Goal: Transaction & Acquisition: Obtain resource

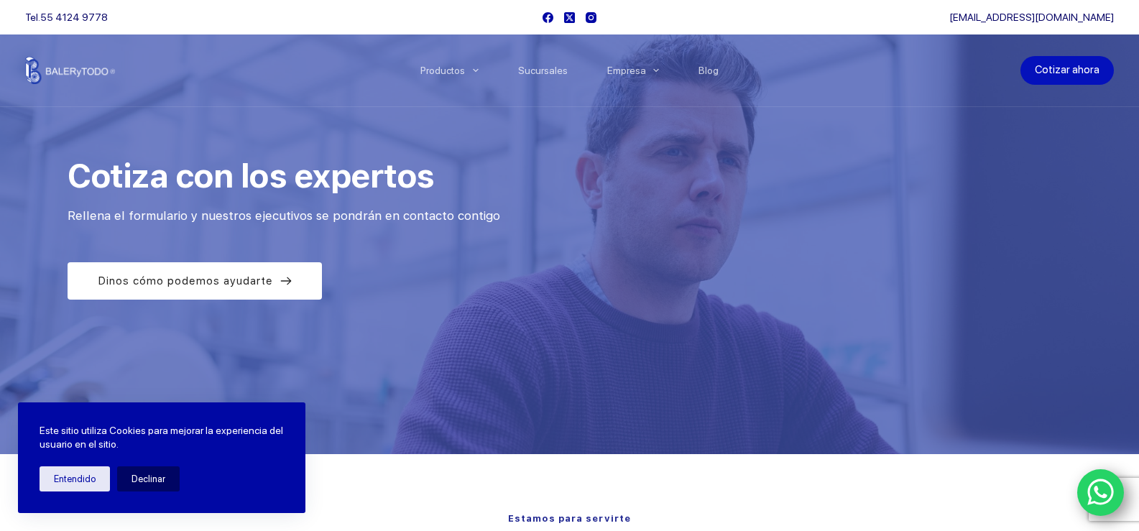
click at [1074, 70] on link "Cotizar ahora" at bounding box center [1066, 70] width 93 height 29
click at [83, 486] on button "Entendido" at bounding box center [75, 478] width 70 height 25
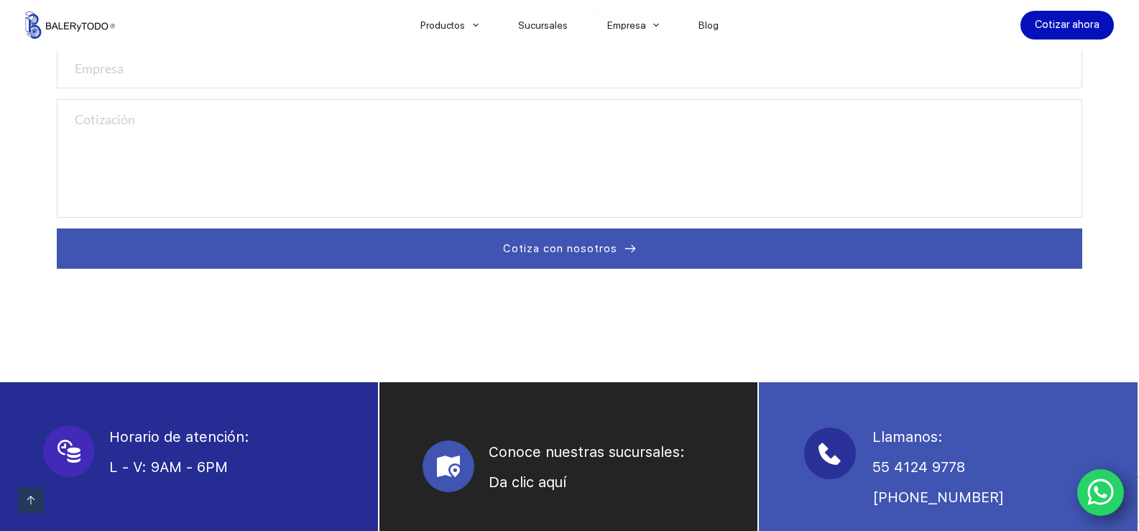
scroll to position [431, 0]
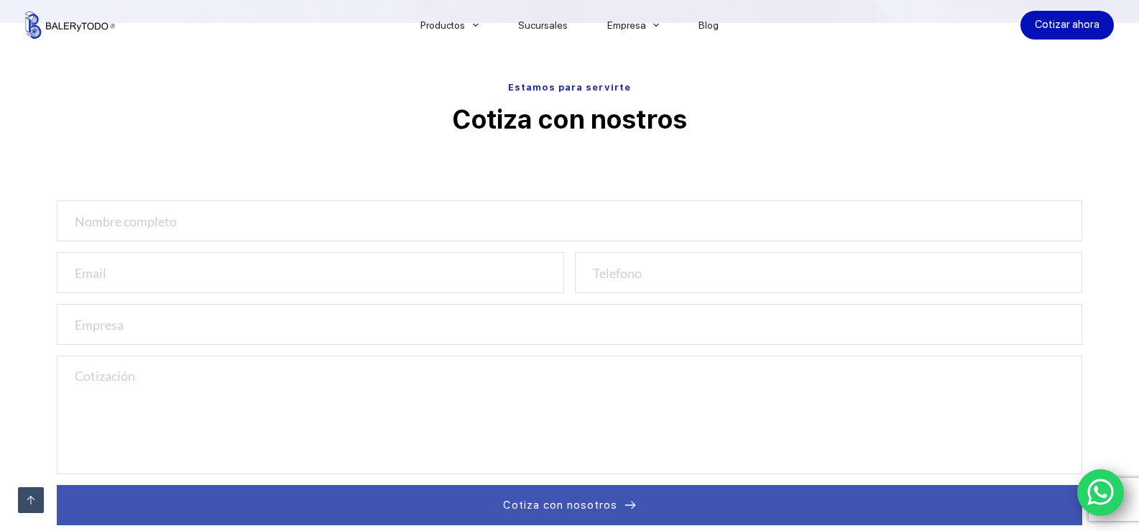
click at [445, 221] on input "text" at bounding box center [569, 220] width 1025 height 41
type input "JOSE FRANCISCO LOPEZ MELIN"
click at [341, 270] on input "email" at bounding box center [310, 272] width 507 height 41
type input "refaccionesyserviciosdoncarlos@gmail.com"
type input "3112607687"
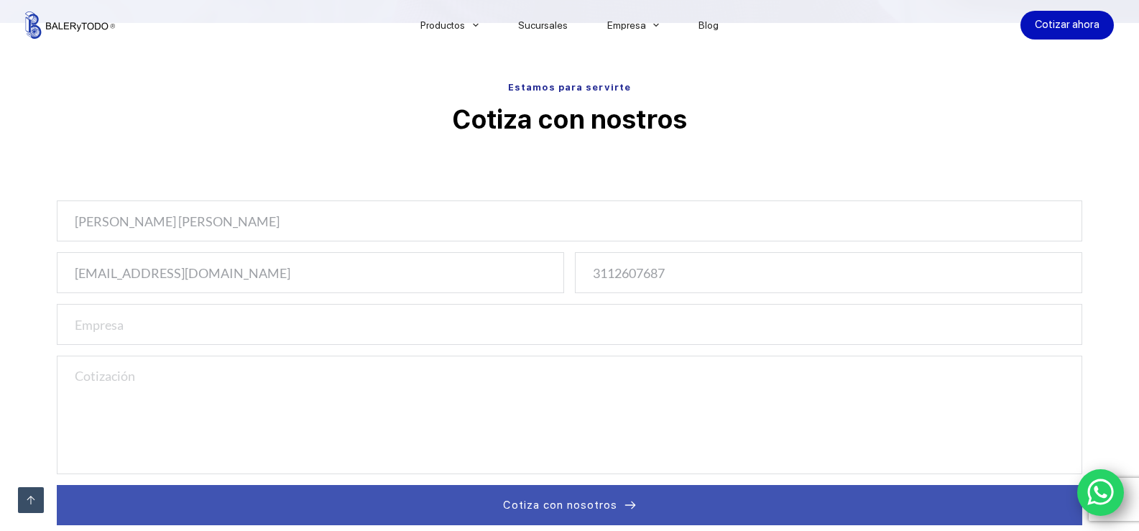
click at [226, 336] on input "text" at bounding box center [569, 324] width 1025 height 41
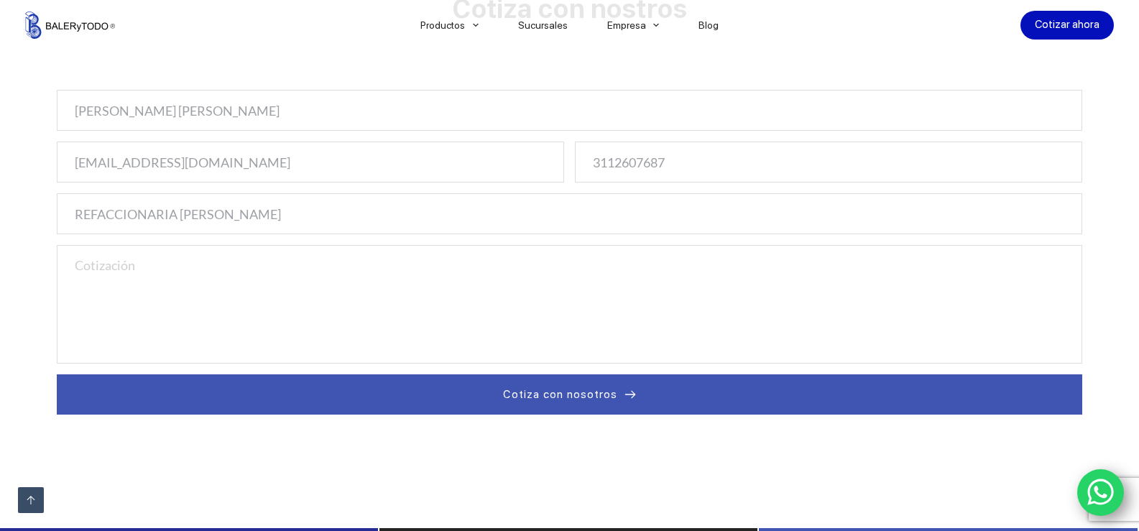
scroll to position [575, 0]
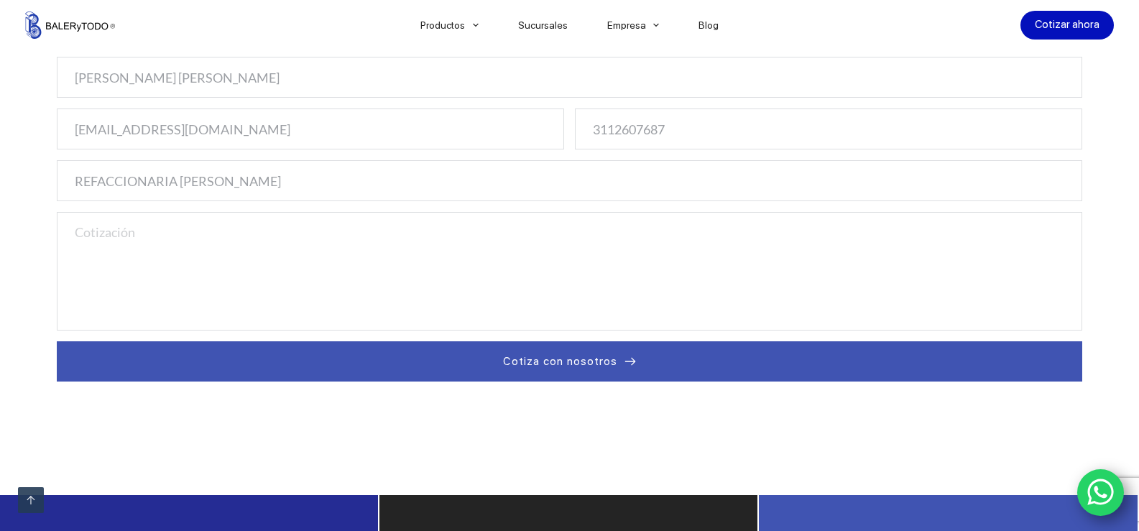
type input "REFACCIONARIA DON CARLOS"
click at [265, 258] on textarea at bounding box center [569, 271] width 1025 height 119
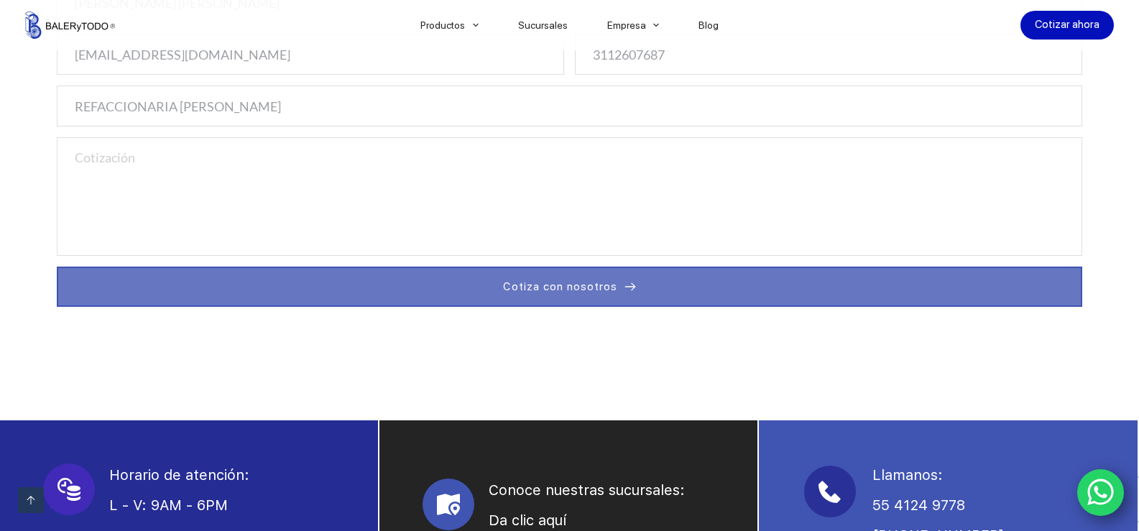
scroll to position [719, 0]
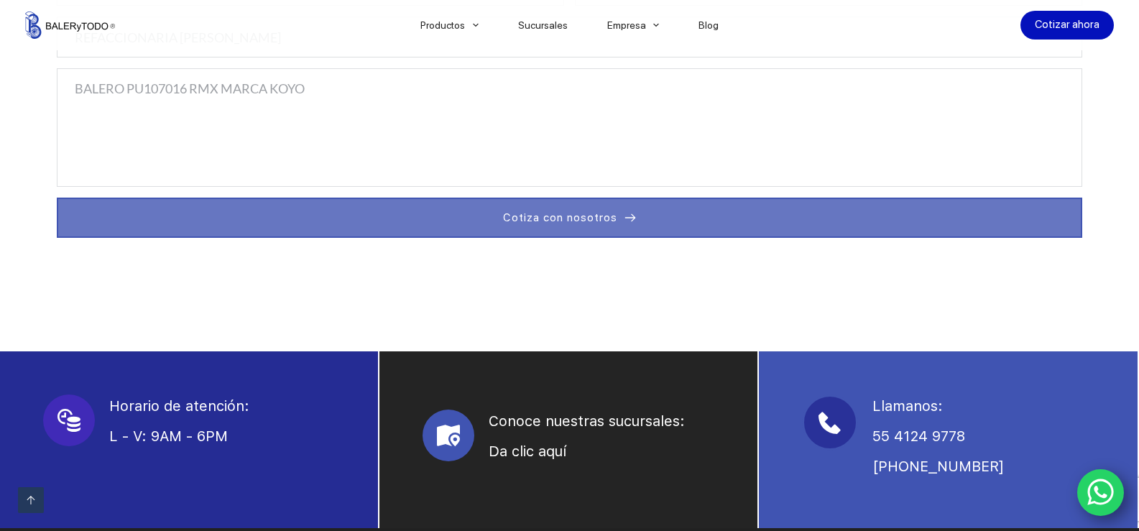
type textarea "BALERO PU107016 RMX MARCA KOYO"
click at [633, 224] on button "Cotiza con nosotros" at bounding box center [569, 218] width 1025 height 40
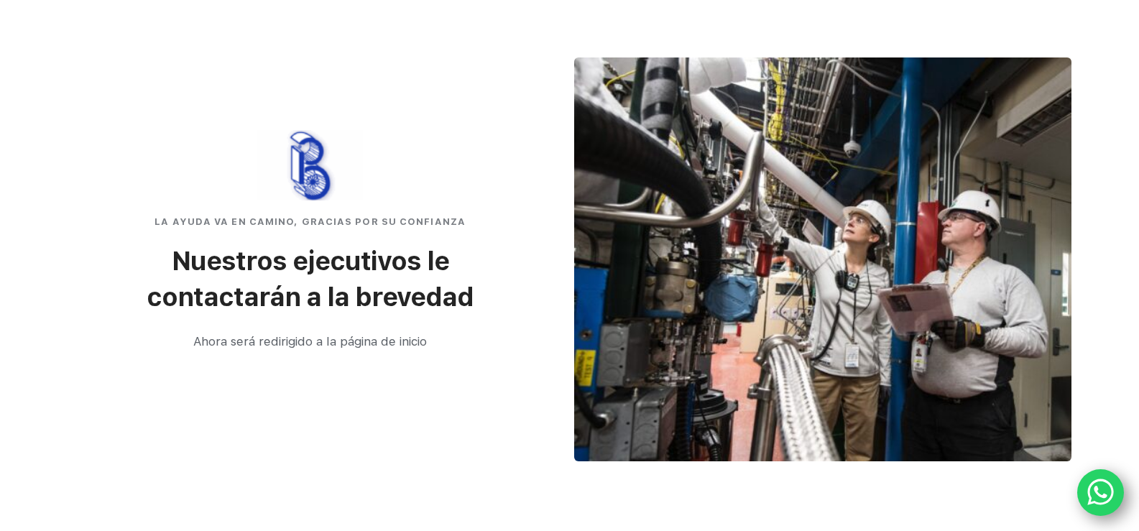
scroll to position [27, 0]
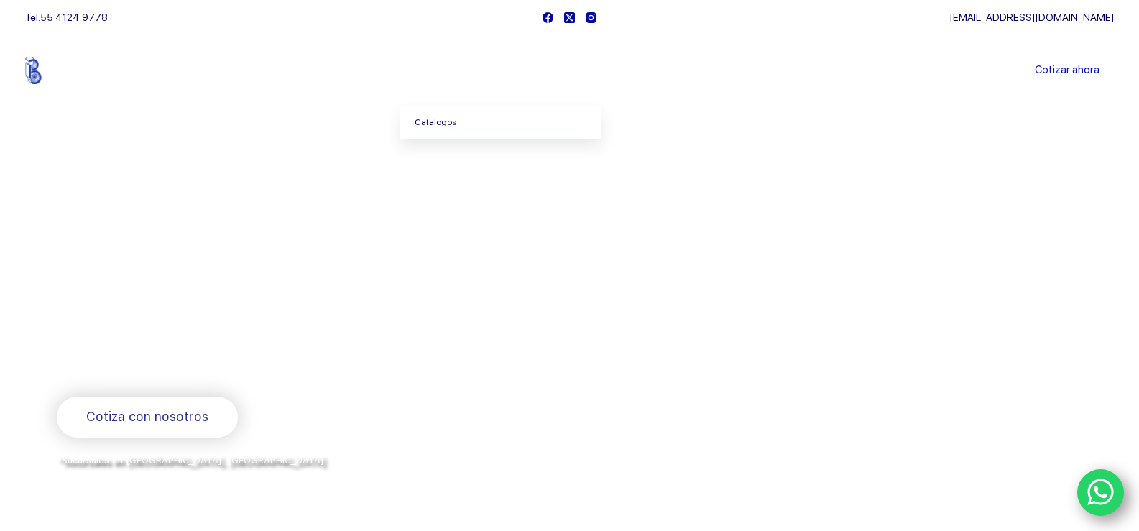
click at [459, 118] on link "Catalogos" at bounding box center [500, 122] width 201 height 33
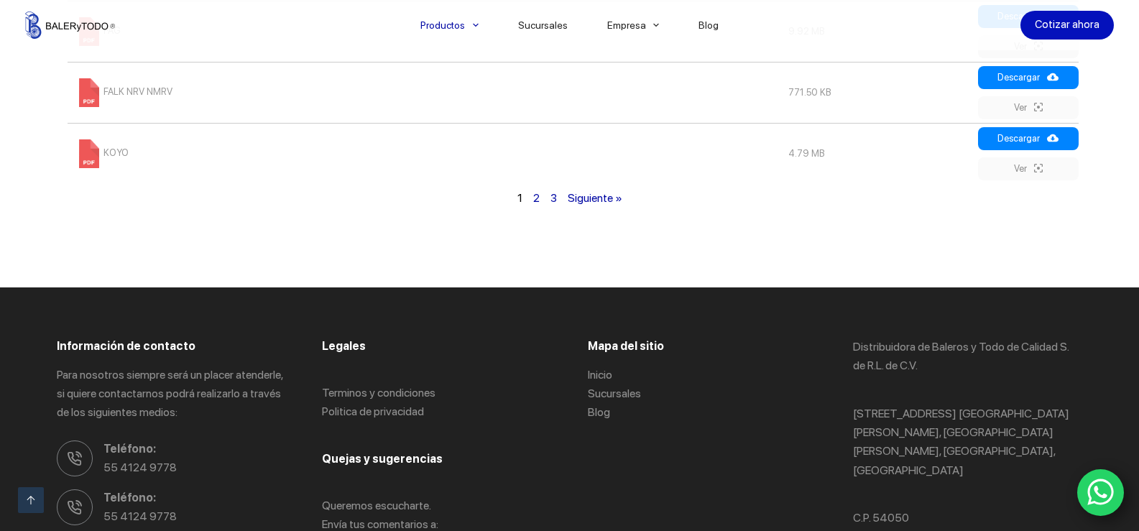
scroll to position [1222, 0]
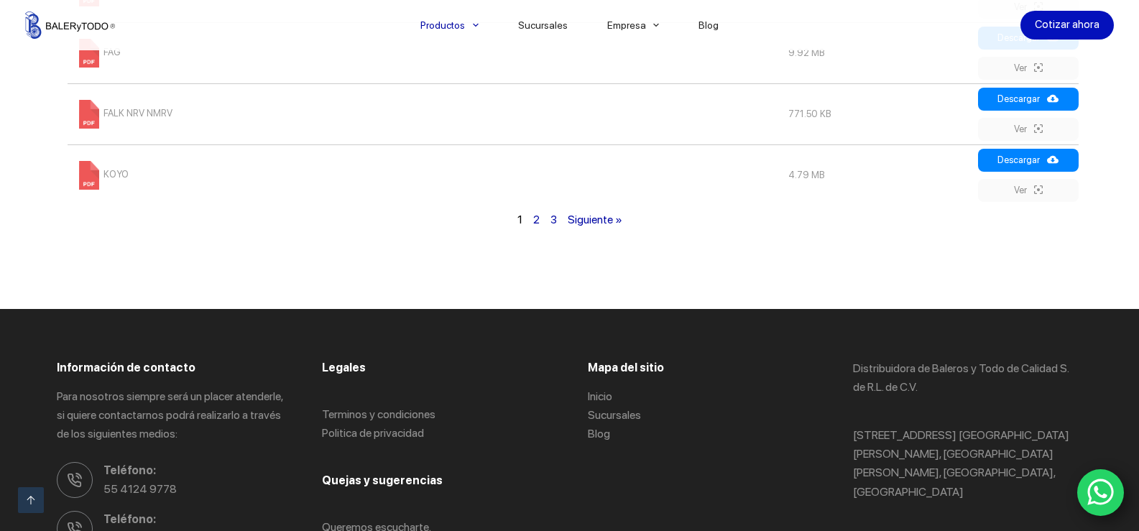
click at [85, 177] on span at bounding box center [89, 175] width 29 height 29
